Goal: Task Accomplishment & Management: Manage account settings

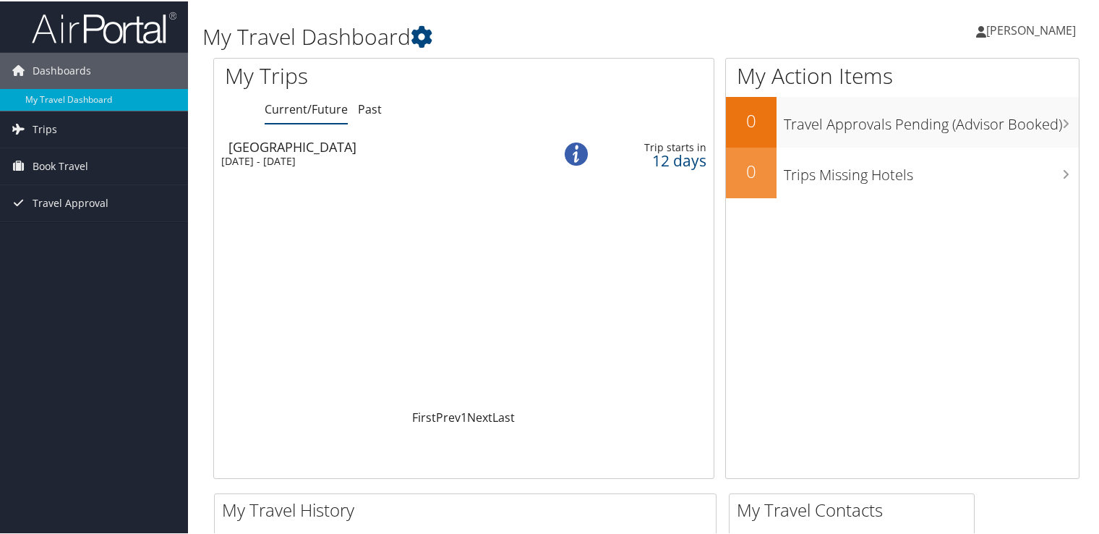
click at [383, 161] on div "[DATE] - [DATE]" at bounding box center [376, 159] width 310 height 13
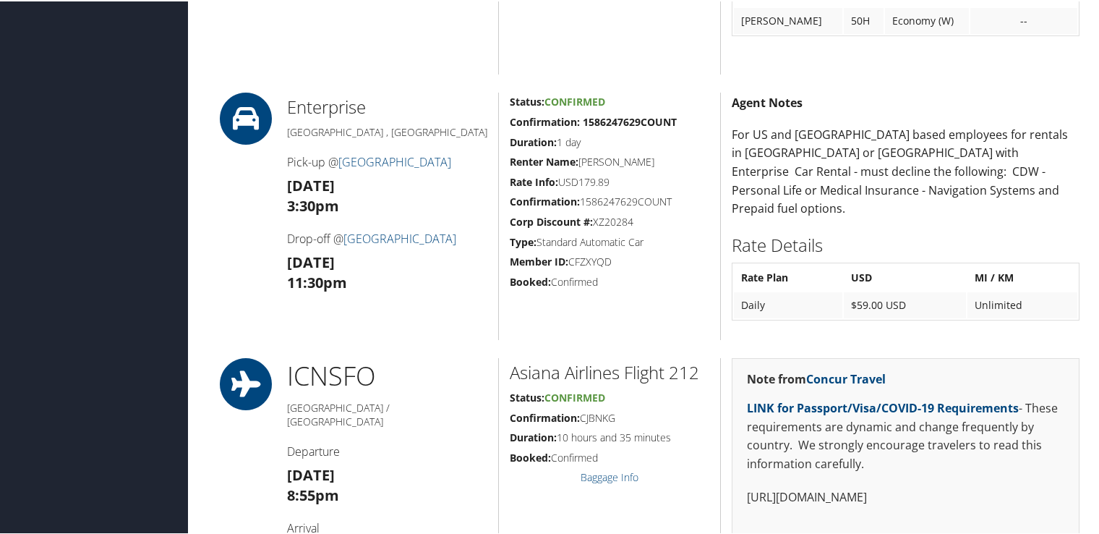
scroll to position [796, 0]
drag, startPoint x: 770, startPoint y: 237, endPoint x: 797, endPoint y: 234, distance: 27.6
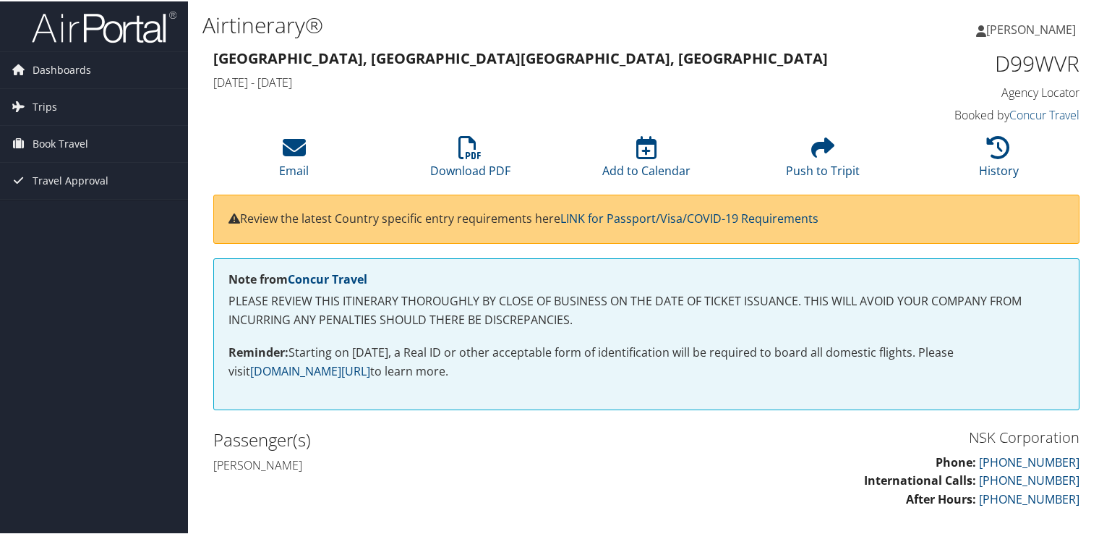
scroll to position [0, 0]
click at [67, 64] on span "Dashboards" at bounding box center [62, 69] width 59 height 36
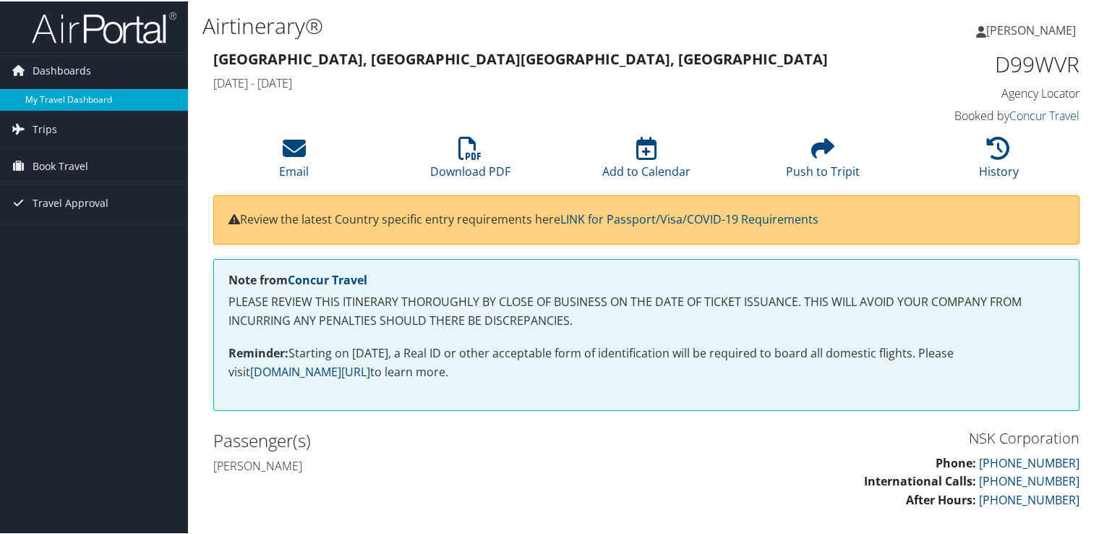
click at [72, 96] on link "My Travel Dashboard" at bounding box center [94, 99] width 188 height 22
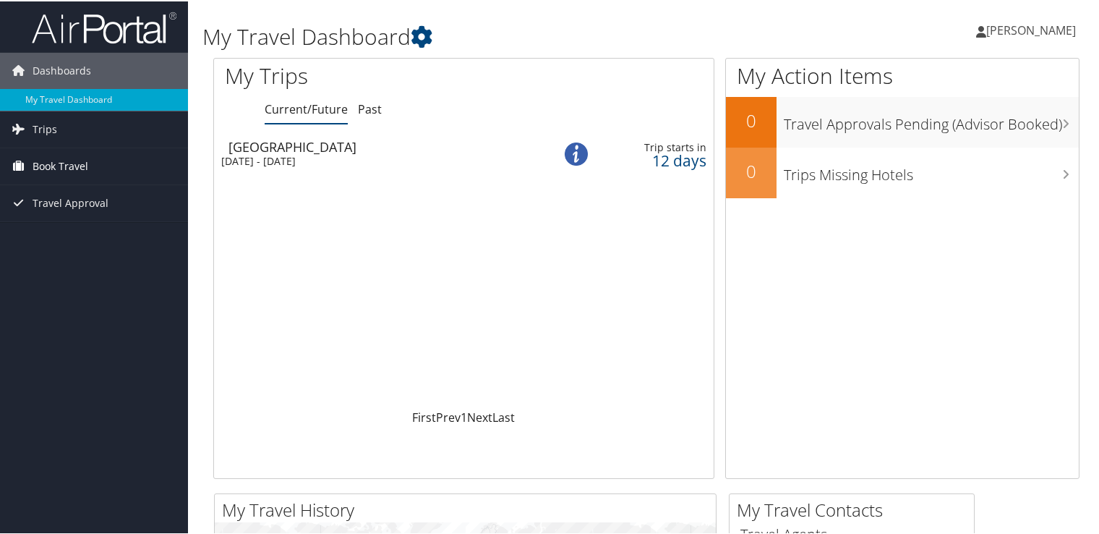
click at [69, 167] on span "Book Travel" at bounding box center [61, 165] width 56 height 36
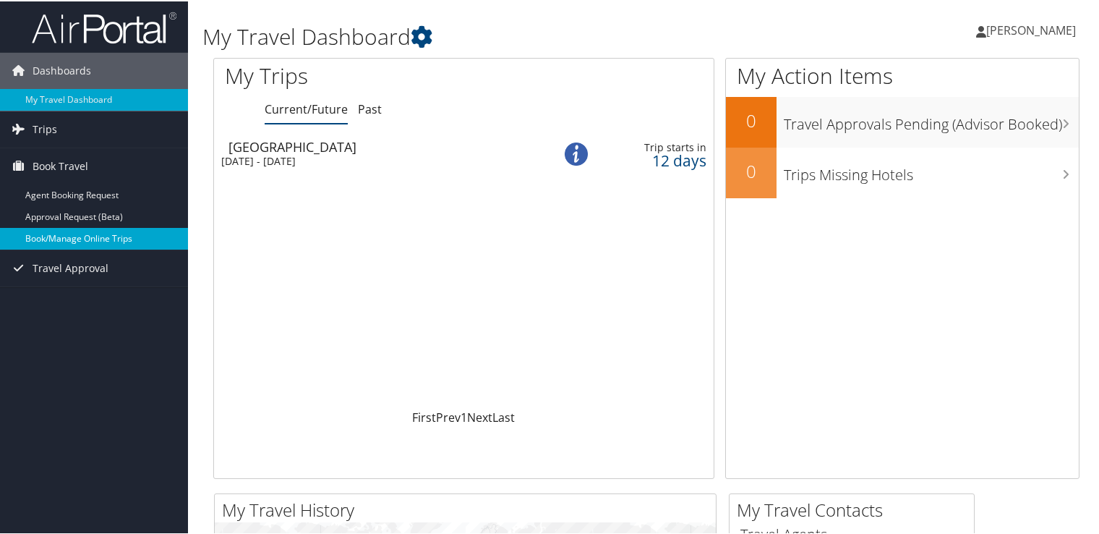
click at [102, 242] on link "Book/Manage Online Trips" at bounding box center [94, 237] width 188 height 22
